Goal: Information Seeking & Learning: Find specific fact

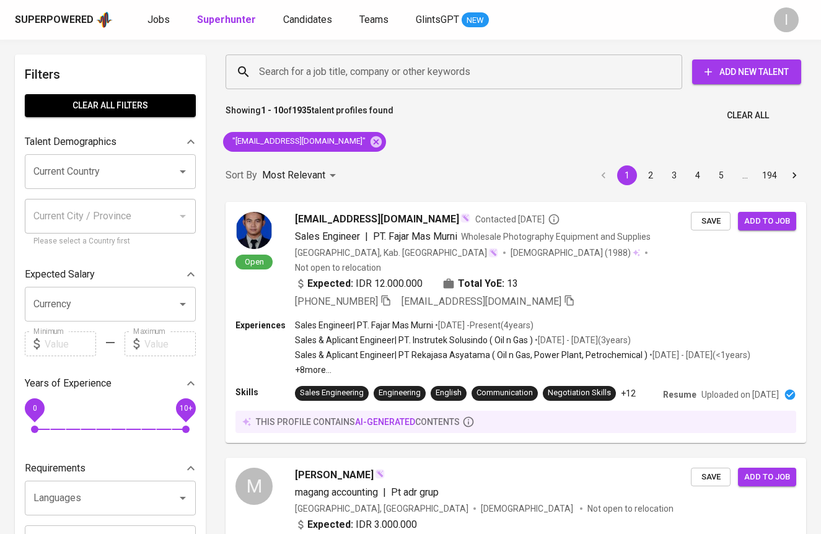
click at [369, 140] on icon at bounding box center [376, 142] width 14 height 14
click at [425, 74] on input "Search for a job title, company or other keywords" at bounding box center [457, 72] width 402 height 24
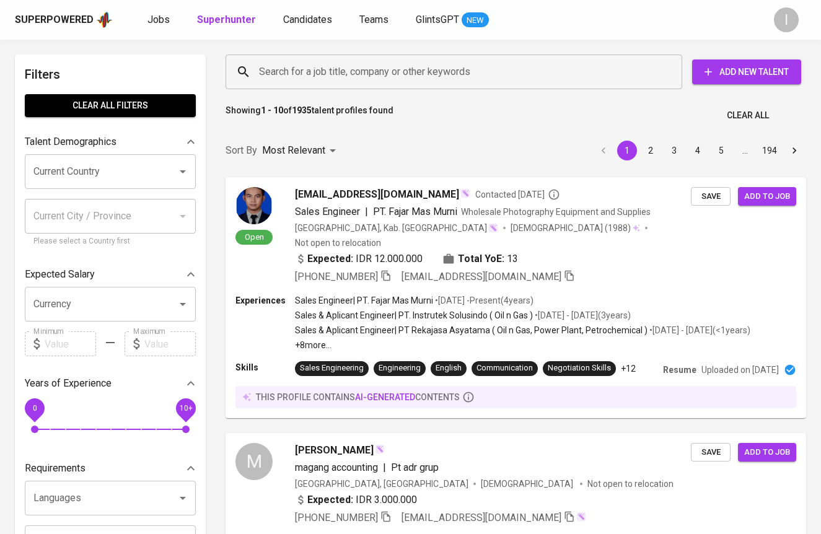
click at [463, 63] on input "Search for a job title, company or other keywords" at bounding box center [457, 72] width 402 height 24
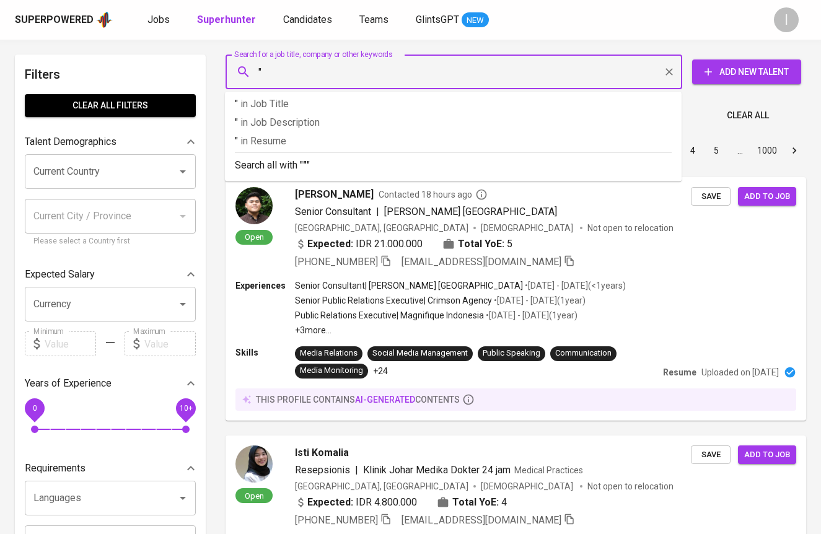
paste input "[PERSON_NAME]"
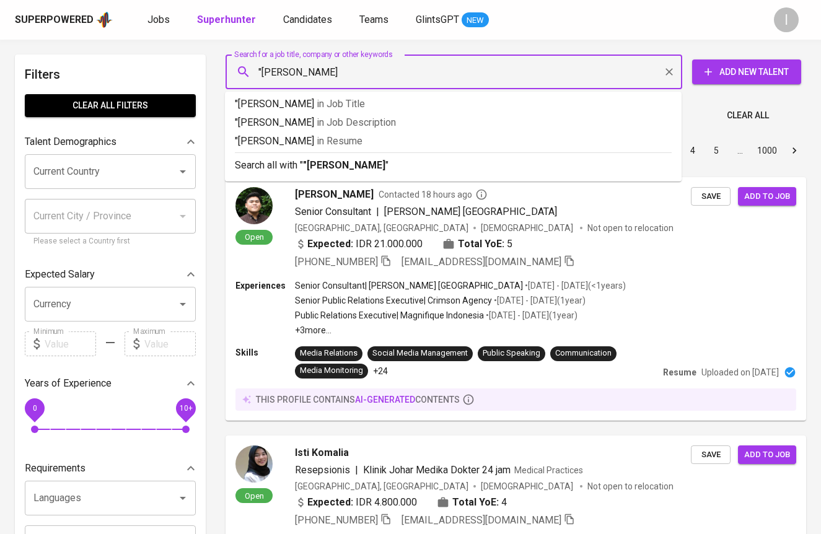
type input ""[PERSON_NAME]""
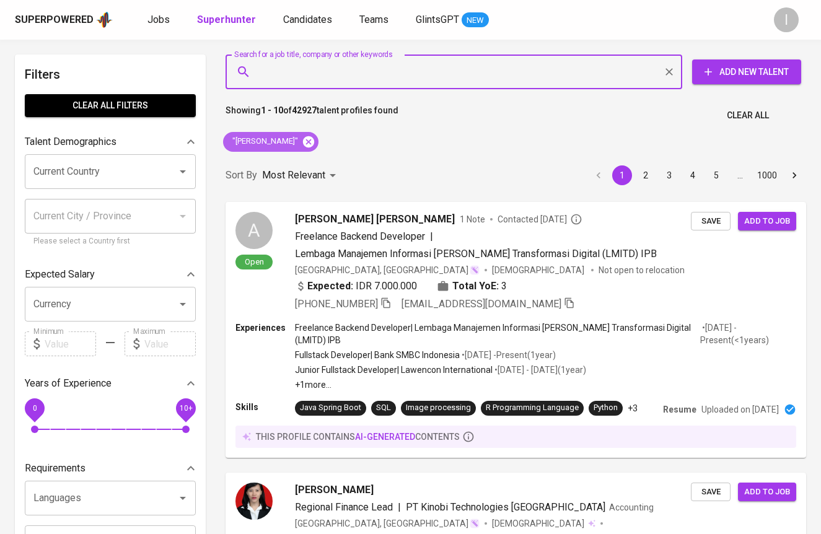
click at [314, 138] on icon at bounding box center [308, 141] width 11 height 11
click at [361, 85] on div "Search for a job title, company or other keywords" at bounding box center [454, 72] width 457 height 35
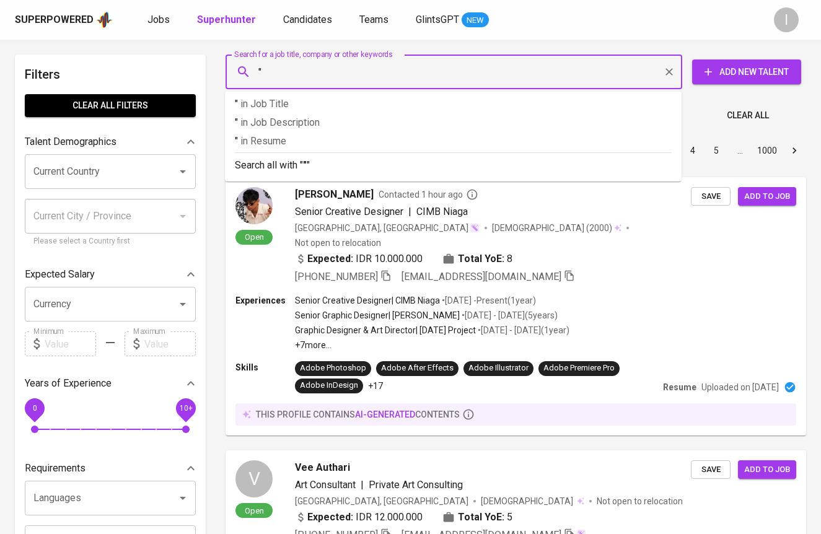
paste input "Farah [PERSON_NAME]"
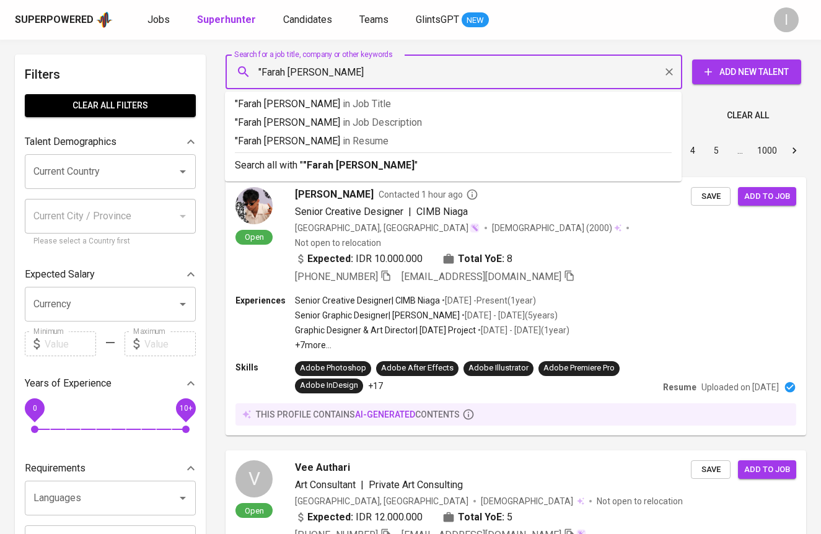
type input ""Farah [PERSON_NAME]""
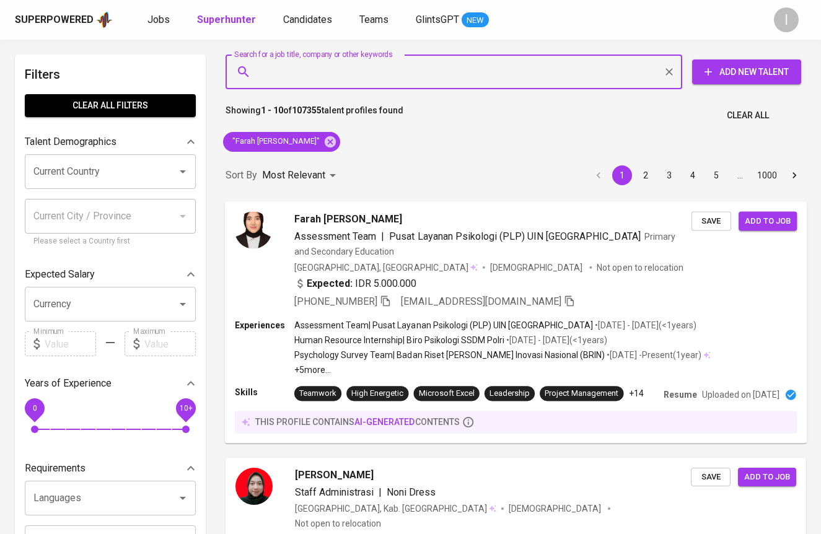
click at [590, 270] on div "[GEOGRAPHIC_DATA], [GEOGRAPHIC_DATA] [DEMOGRAPHIC_DATA] Not open to relocation" at bounding box center [492, 267] width 397 height 12
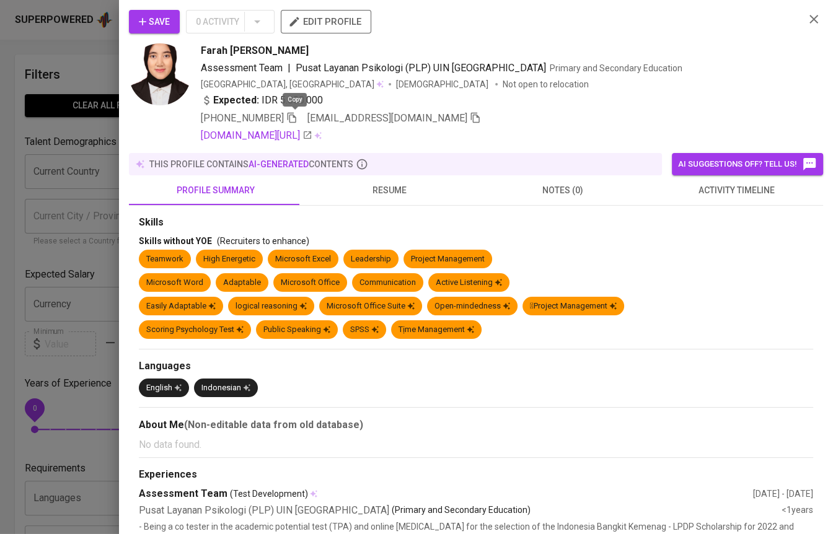
click at [294, 115] on icon "button" at bounding box center [291, 117] width 11 height 11
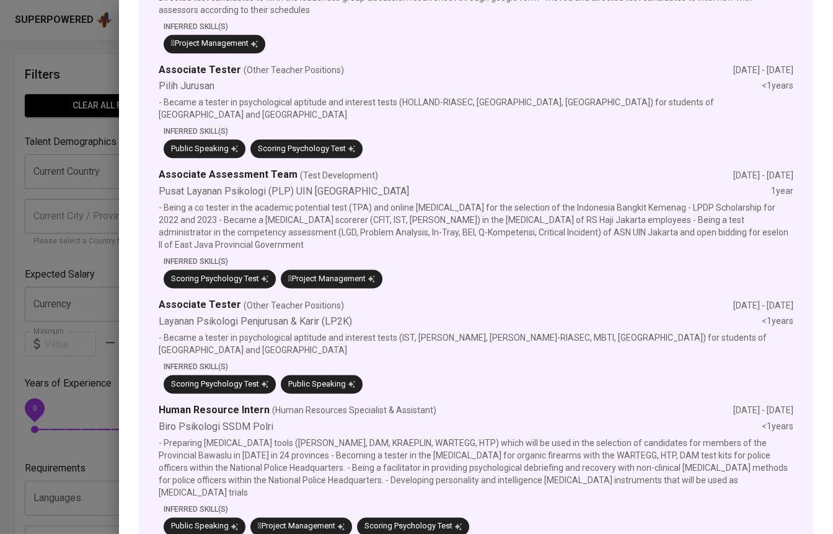
scroll to position [21, 0]
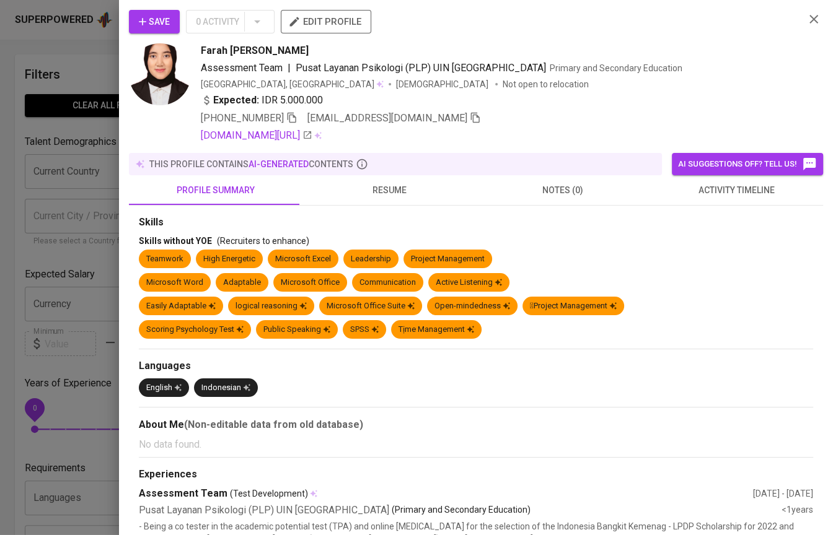
click at [86, 133] on div at bounding box center [416, 267] width 833 height 535
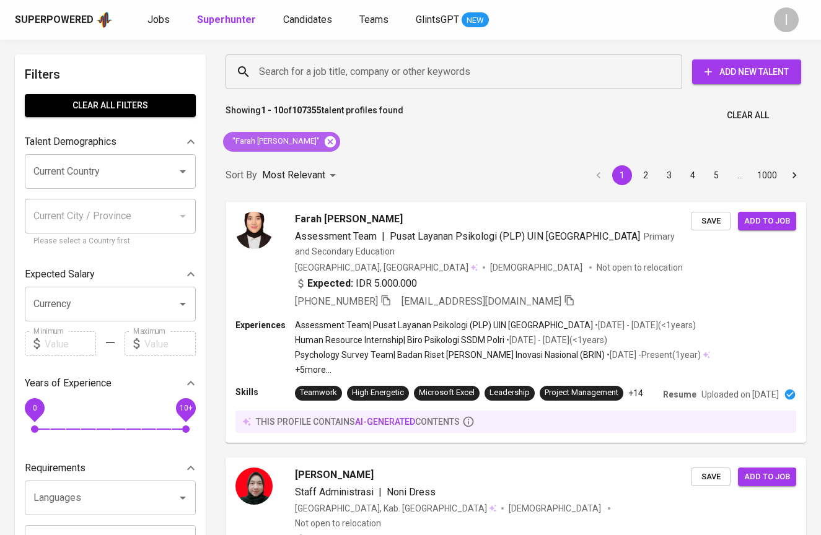
click at [337, 142] on icon at bounding box center [330, 142] width 14 height 14
click at [390, 69] on input "Search for a job title, company or other keywords" at bounding box center [457, 72] width 402 height 24
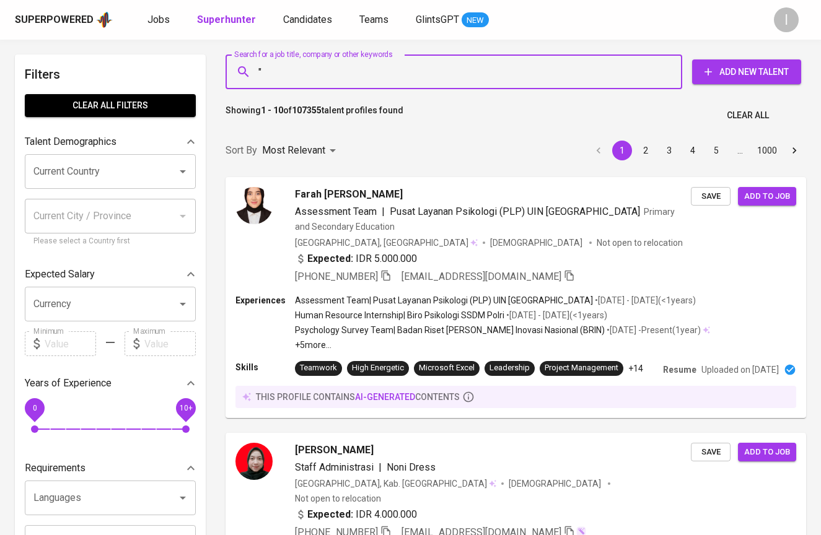
paste input "STELLAR"
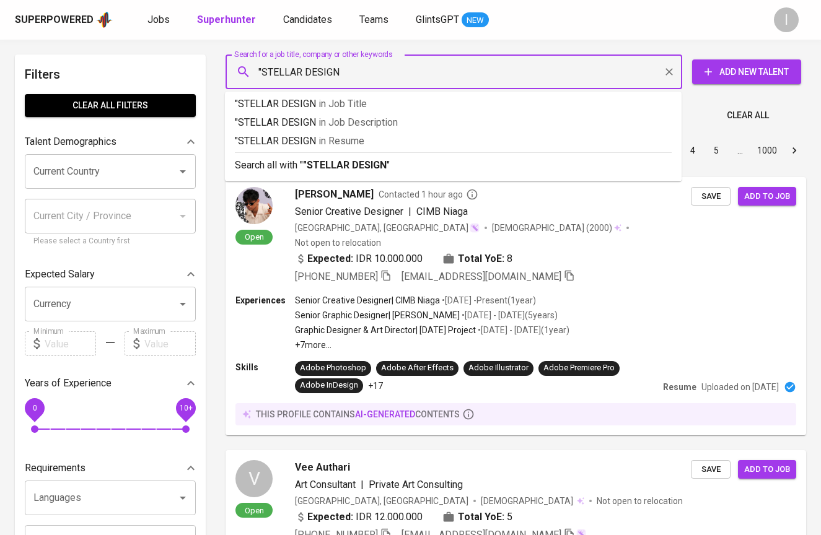
type input ""STELLAR DESIGN""
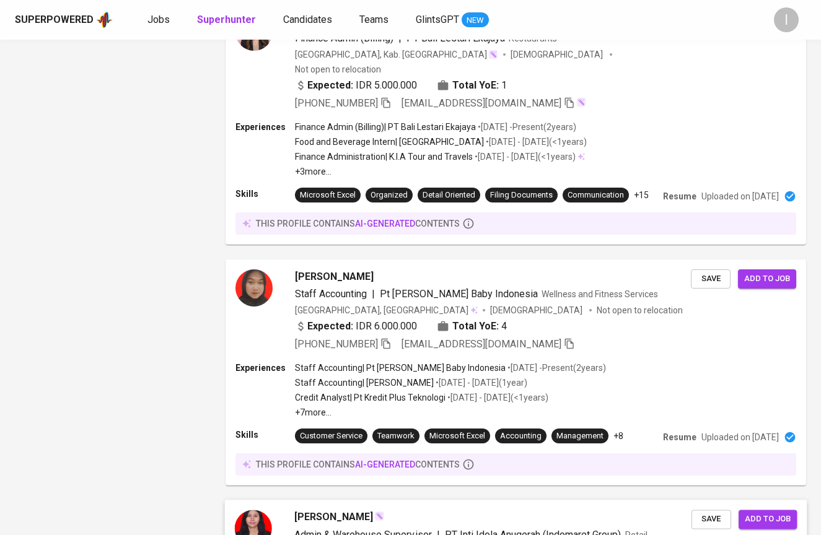
scroll to position [2128, 0]
